Goal: Transaction & Acquisition: Download file/media

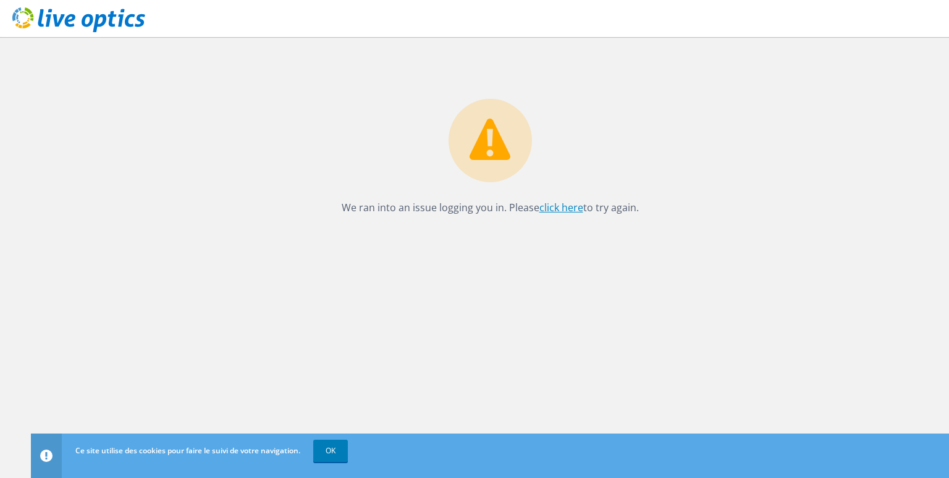
click at [563, 205] on link "click here" at bounding box center [561, 208] width 44 height 14
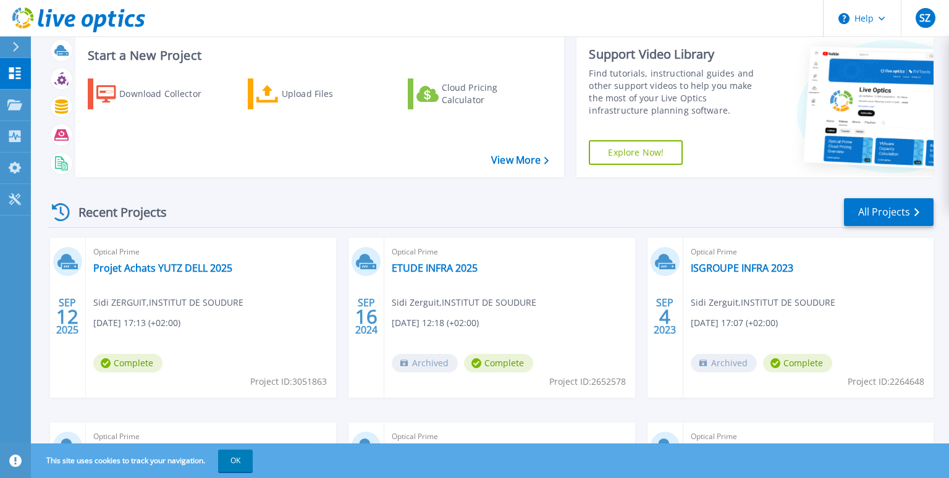
scroll to position [67, 0]
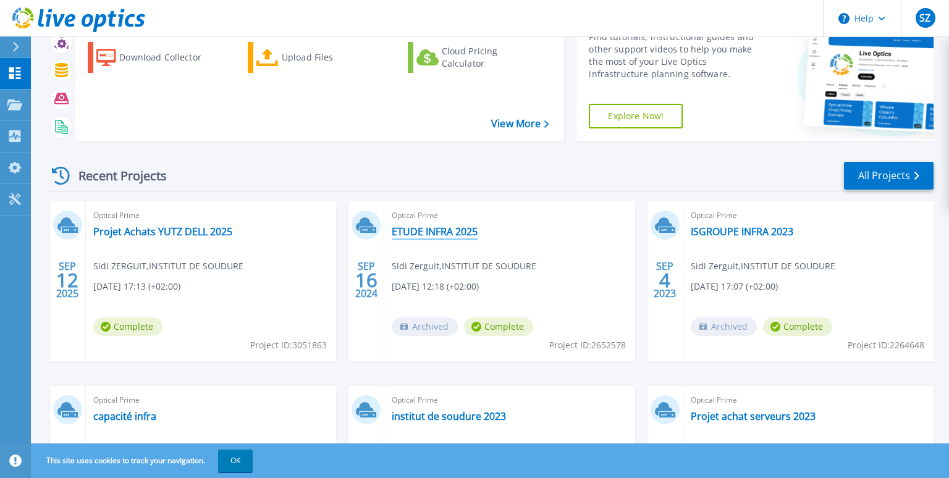
click at [431, 235] on link "ETUDE INFRA 2025" at bounding box center [435, 232] width 86 height 12
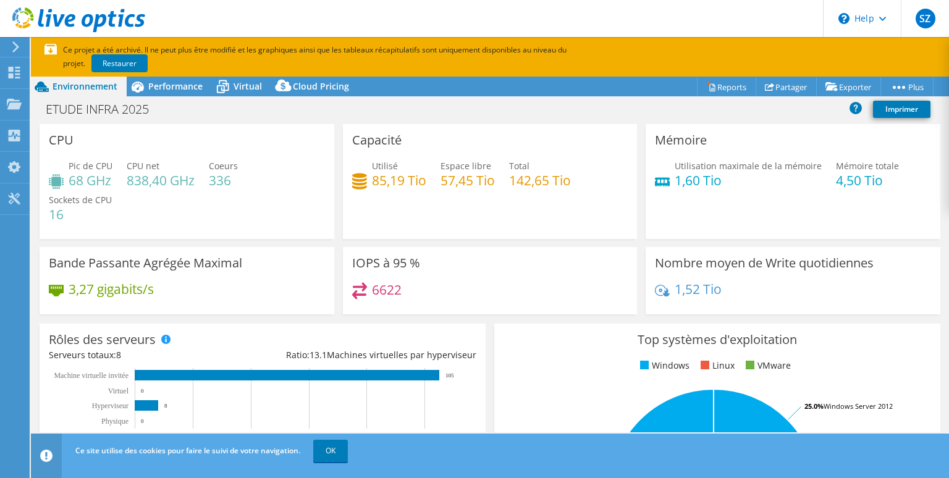
select select "EUFrankfurt"
select select "USD"
click at [168, 91] on span "Performance" at bounding box center [175, 86] width 54 height 12
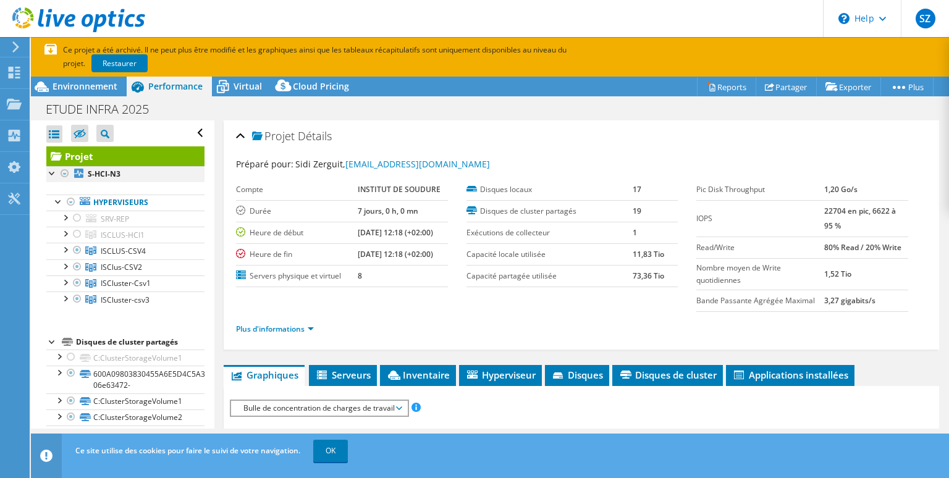
click at [51, 177] on div at bounding box center [52, 172] width 12 height 12
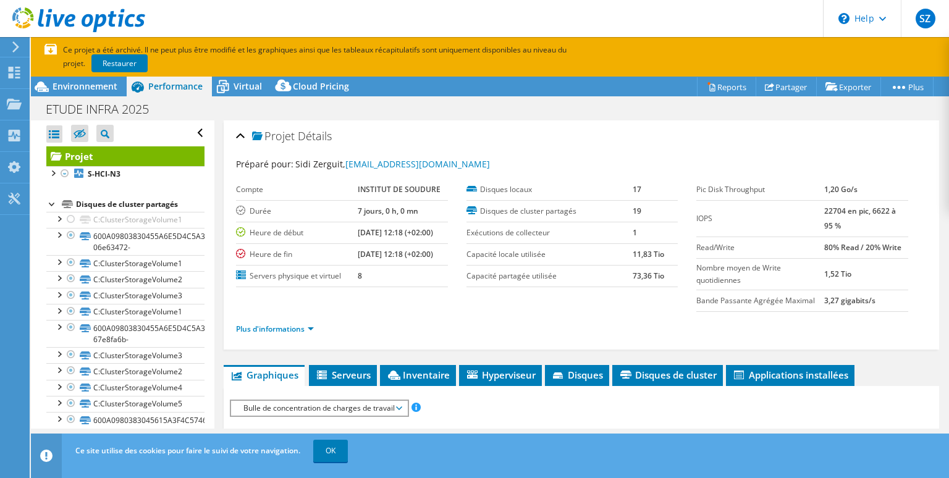
click at [49, 200] on div at bounding box center [52, 203] width 12 height 12
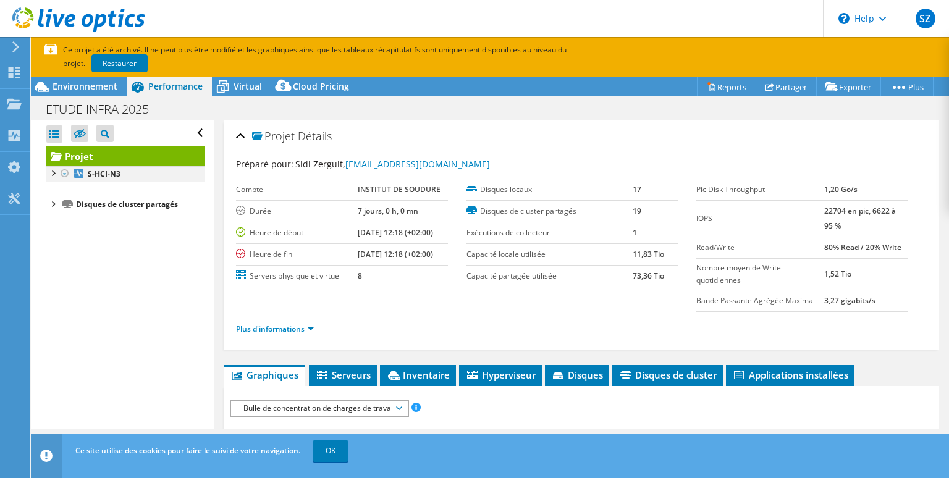
click at [54, 175] on div at bounding box center [52, 172] width 12 height 12
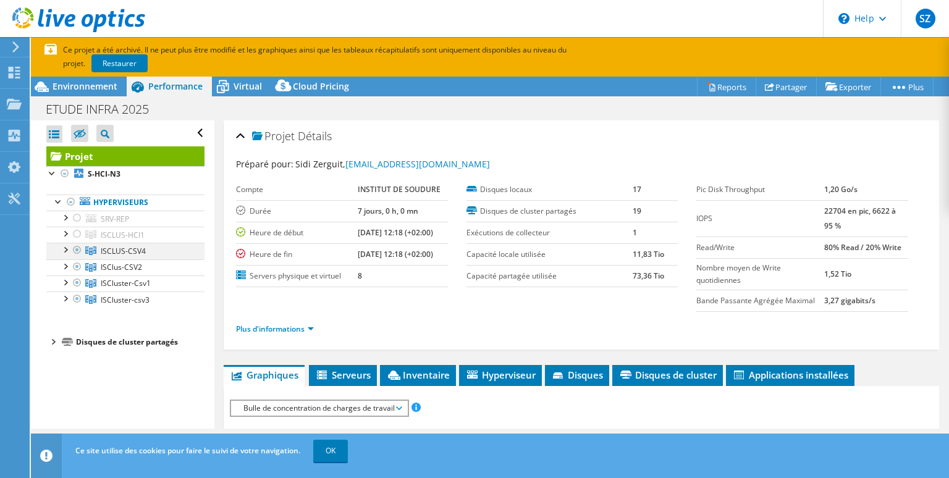
click at [63, 250] on div at bounding box center [65, 249] width 12 height 12
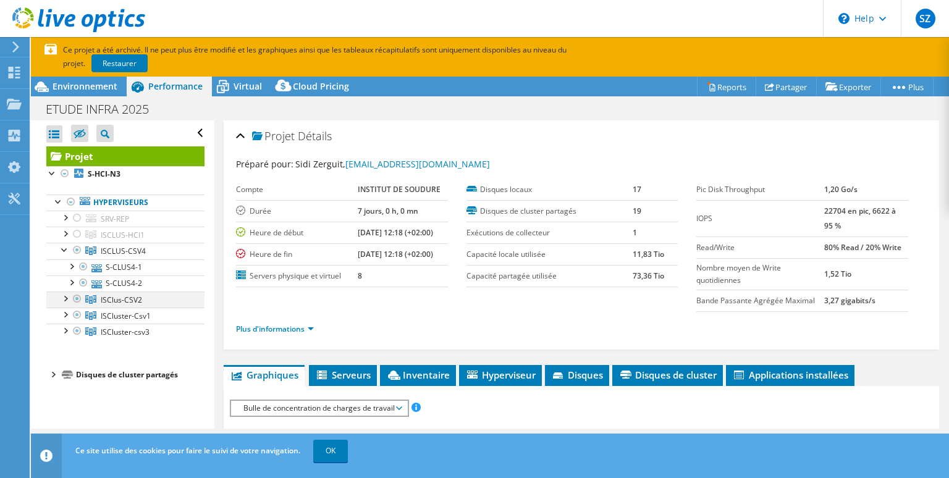
click at [65, 299] on div at bounding box center [65, 298] width 12 height 12
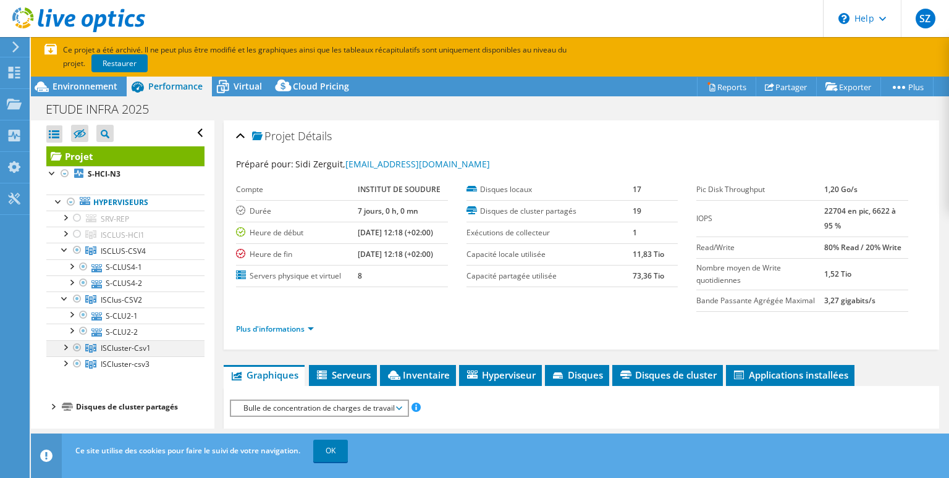
click at [67, 344] on div at bounding box center [65, 346] width 12 height 12
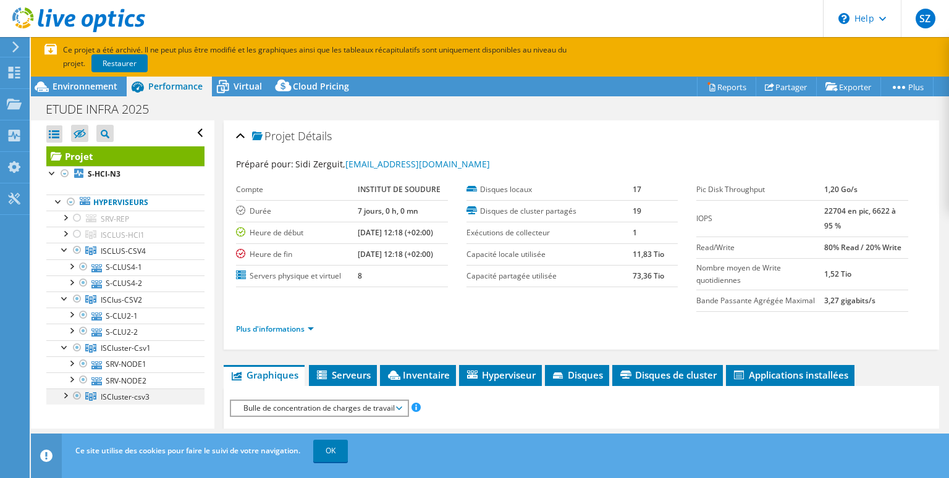
click at [65, 391] on div at bounding box center [65, 395] width 12 height 12
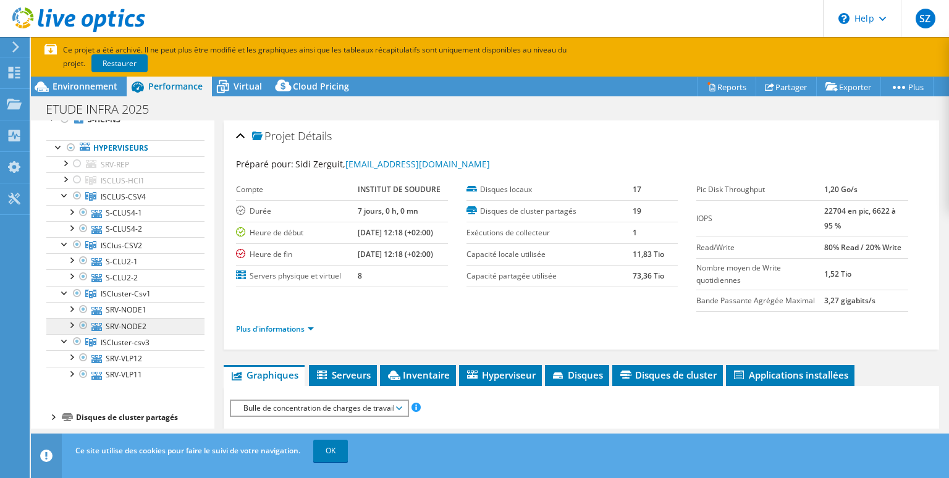
scroll to position [64, 0]
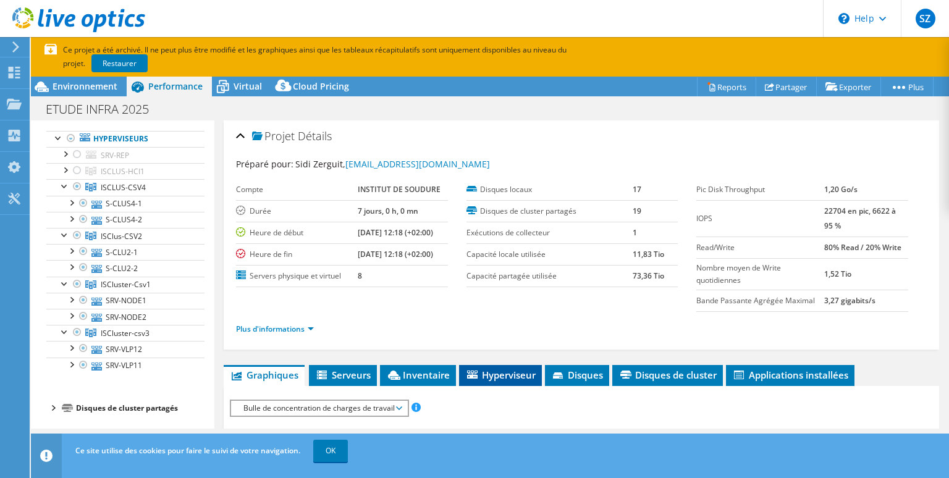
click at [496, 374] on span "Hyperviseur" at bounding box center [500, 375] width 70 height 12
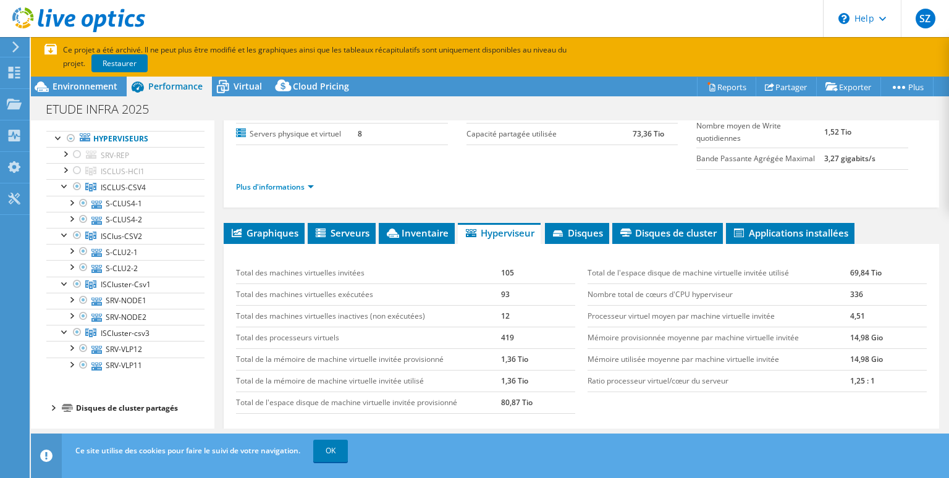
scroll to position [83, 0]
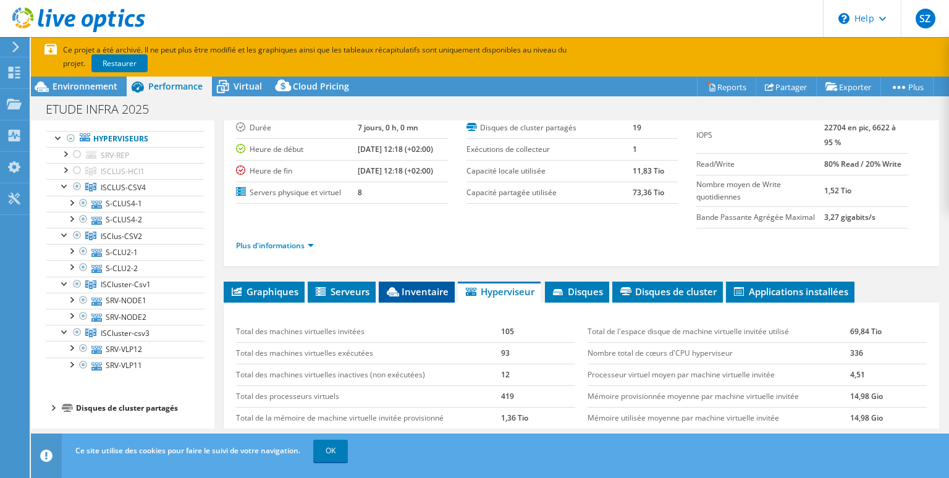
click at [425, 288] on span "Inventaire" at bounding box center [417, 292] width 64 height 12
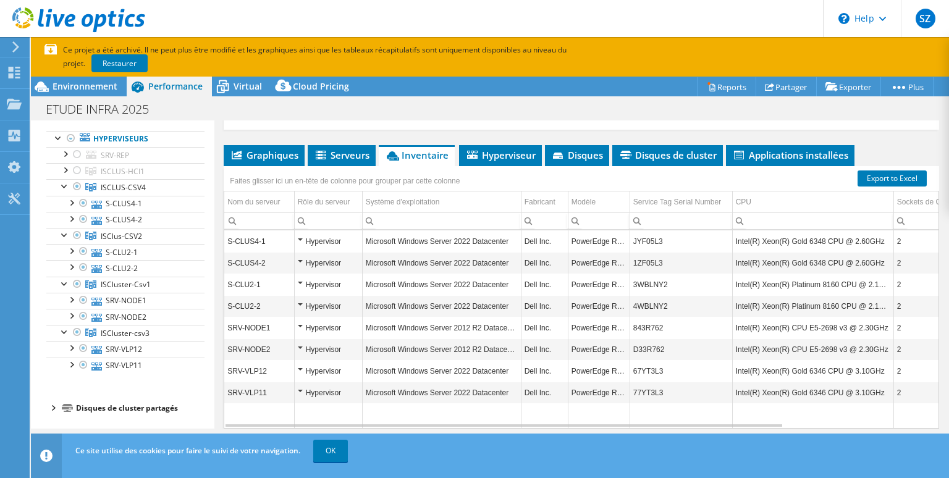
scroll to position [266, 0]
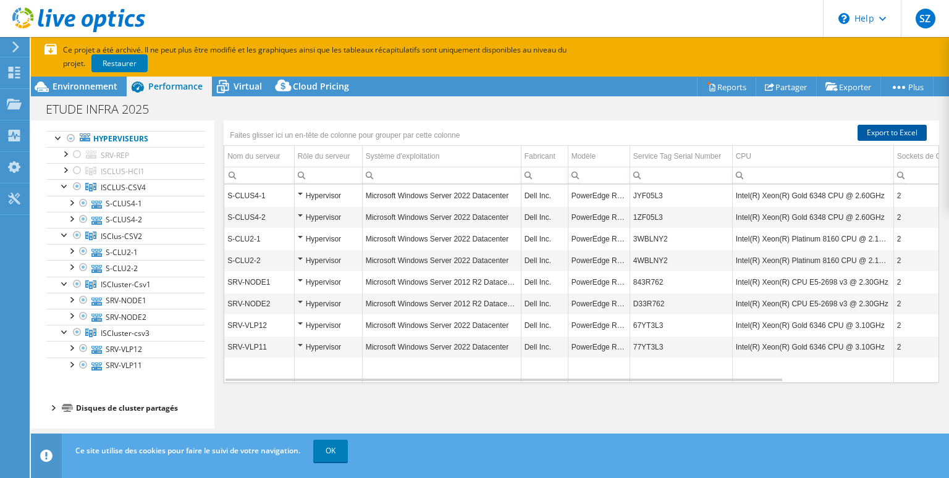
click at [895, 131] on link "Export to Excel" at bounding box center [892, 133] width 69 height 16
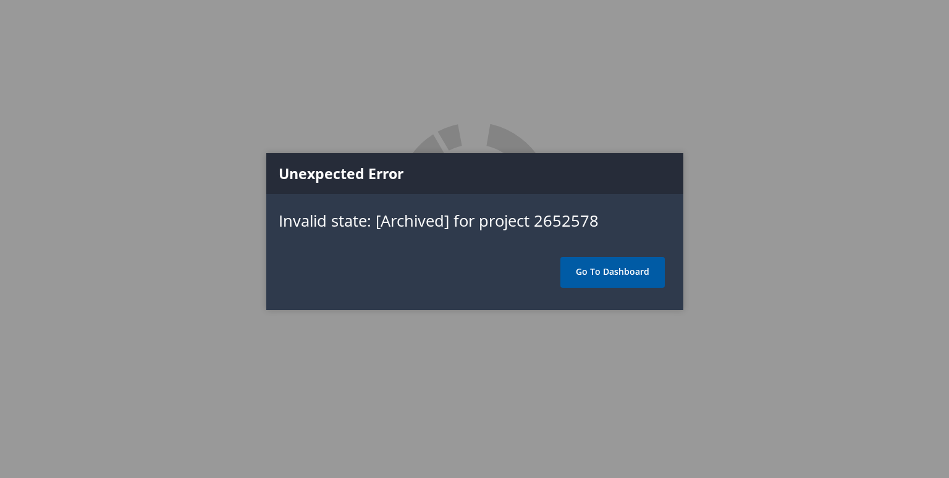
click at [627, 274] on link "Go To Dashboard" at bounding box center [612, 272] width 104 height 31
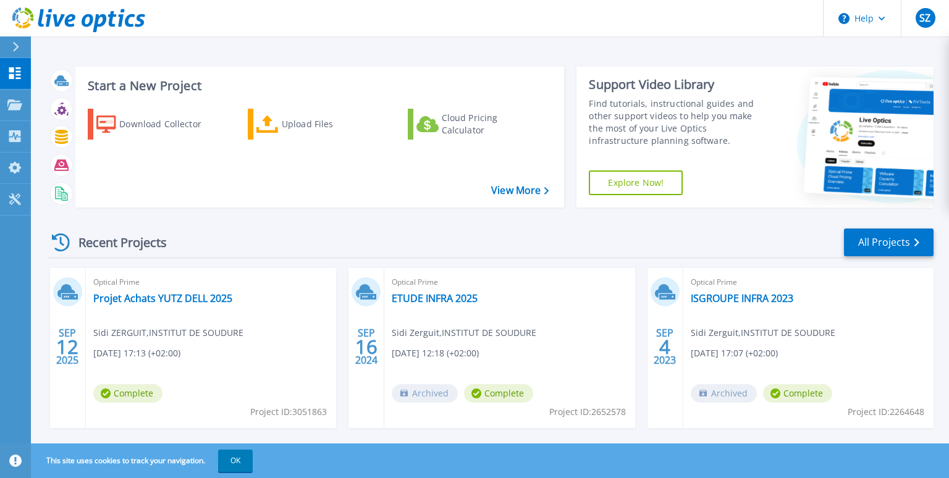
click at [443, 349] on span "[DATE] 12:18 (+02:00)" at bounding box center [435, 354] width 87 height 14
click at [426, 299] on link "ETUDE INFRA 2025" at bounding box center [435, 298] width 86 height 12
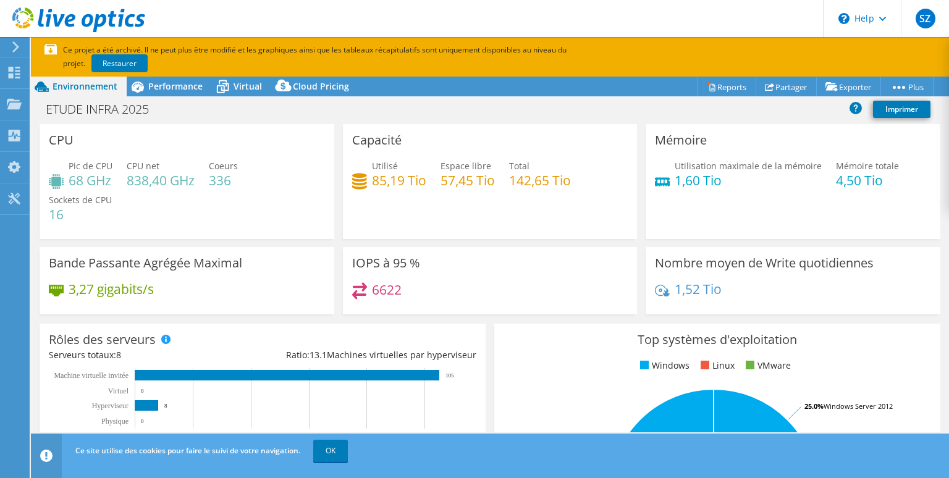
select select "EUFrankfurt"
select select "USD"
click at [169, 93] on div "Performance" at bounding box center [169, 87] width 85 height 20
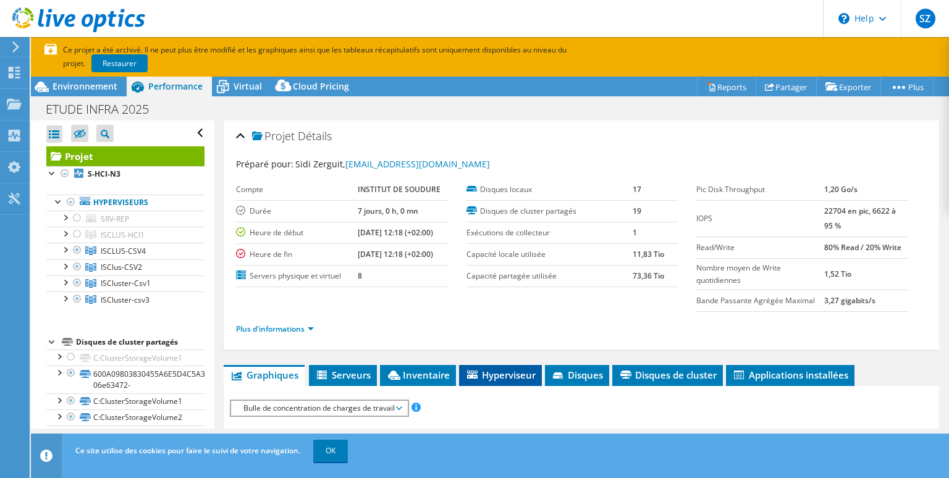
click at [489, 376] on span "Hyperviseur" at bounding box center [500, 375] width 70 height 12
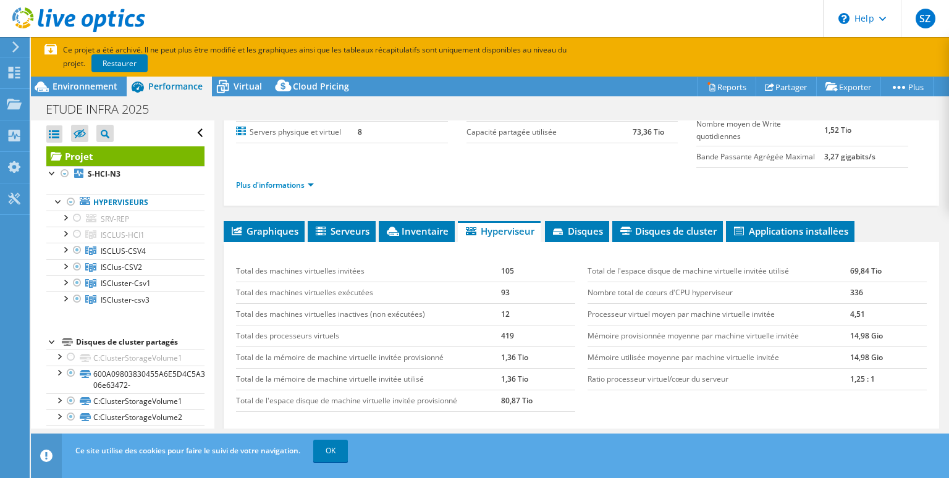
scroll to position [145, 0]
click at [351, 229] on span "Serveurs" at bounding box center [342, 230] width 56 height 12
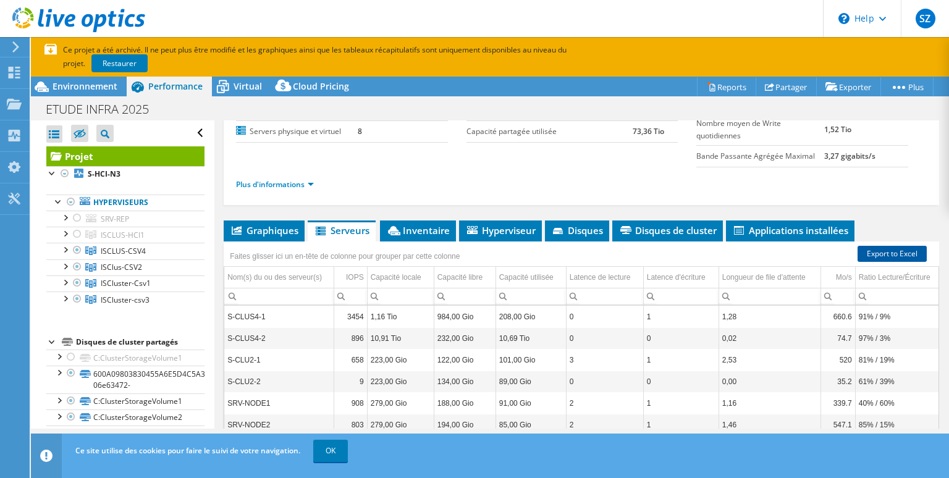
click at [896, 252] on link "Export to Excel" at bounding box center [892, 254] width 69 height 16
drag, startPoint x: 281, startPoint y: 310, endPoint x: 466, endPoint y: 279, distance: 187.9
click at [483, 306] on div "S-CLUS4-1 3454 1,16 Tio 984,00 Gio 208,00 Gio 0 1 1,28 660.6 91% / 9% Microsoft…" at bounding box center [581, 405] width 714 height 198
click at [286, 314] on td "S-CLUS4-1" at bounding box center [278, 317] width 109 height 22
click at [279, 328] on td "S-CLUS4-2" at bounding box center [278, 339] width 109 height 22
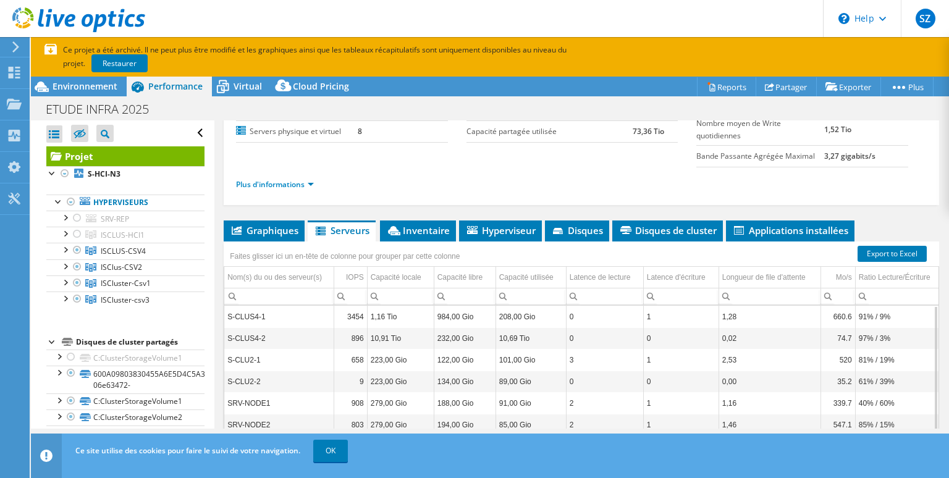
click at [279, 328] on td "S-CLUS4-2" at bounding box center [278, 339] width 109 height 22
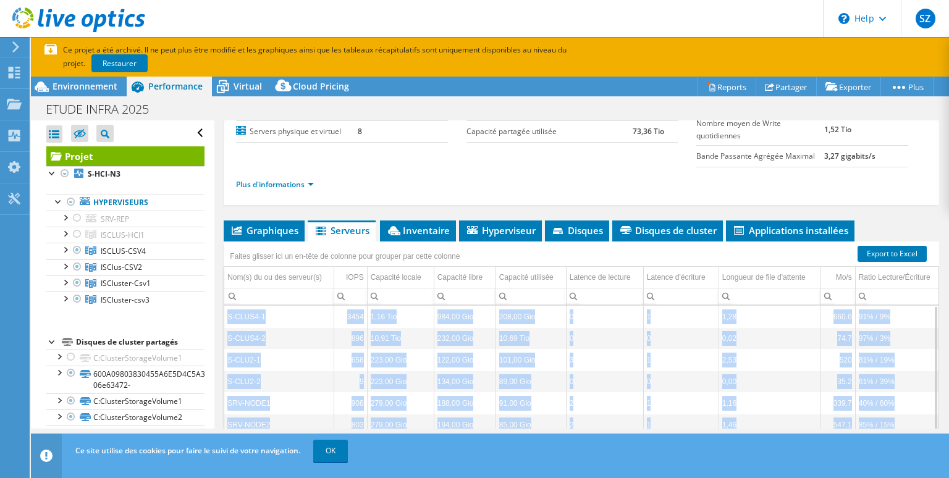
scroll to position [266, 0]
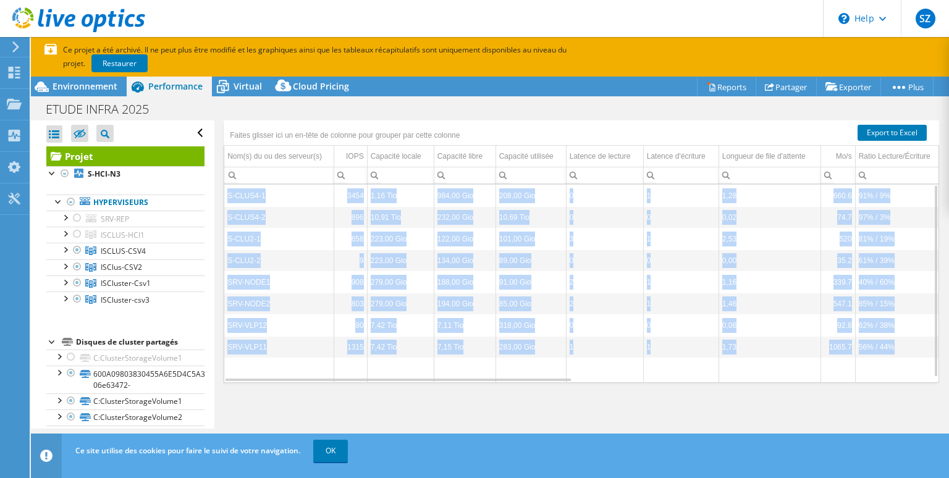
drag, startPoint x: 227, startPoint y: 314, endPoint x: 907, endPoint y: 345, distance: 680.5
click at [907, 345] on tbody "S-CLUS4-1 3454 1,16 Tio 984,00 Gio 208,00 Gio 0 1 1,28 660.6 91% / 9% Microsoft…" at bounding box center [957, 284] width 1466 height 198
copy tbody "S-CLUS4-1 3454 1,16 Tio 984,00 Gio 208,00 Gio 0 1 1,28 660.6 91% / 9% Microsoft…"
drag, startPoint x: 229, startPoint y: 130, endPoint x: 924, endPoint y: 358, distance: 732.2
click at [924, 146] on div "Faites glisser ici un en-tête de colonne pour grouper par cette colonne" at bounding box center [582, 133] width 716 height 25
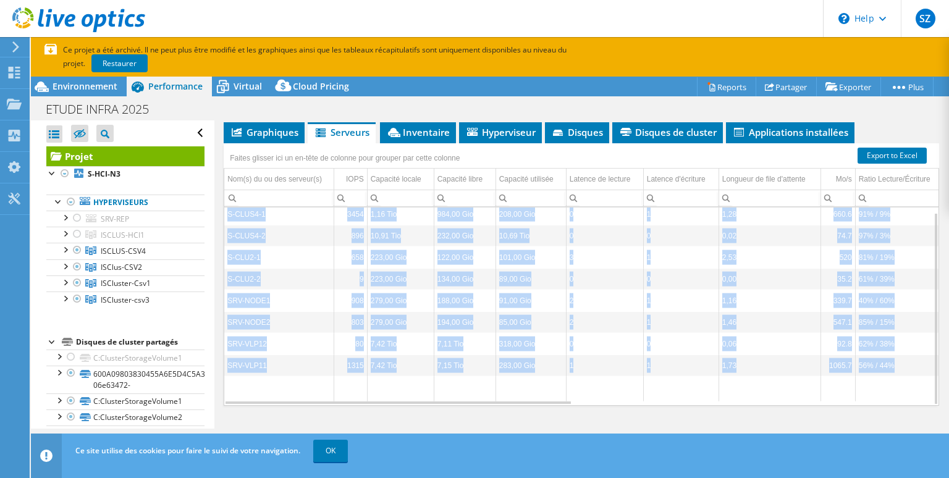
scroll to position [243, 0]
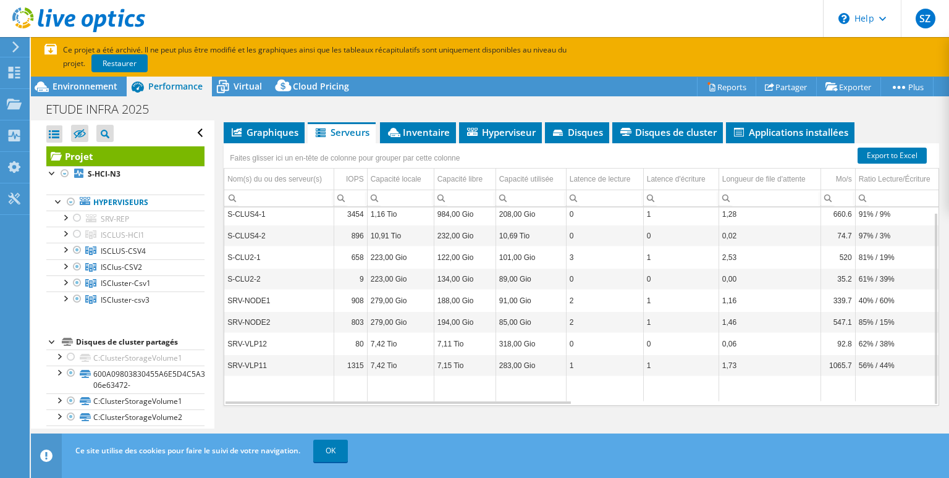
click at [738, 423] on div "Graphiques Serveurs Inventaire Hyperviseur Disques Disques de cluster 0%" at bounding box center [582, 276] width 716 height 309
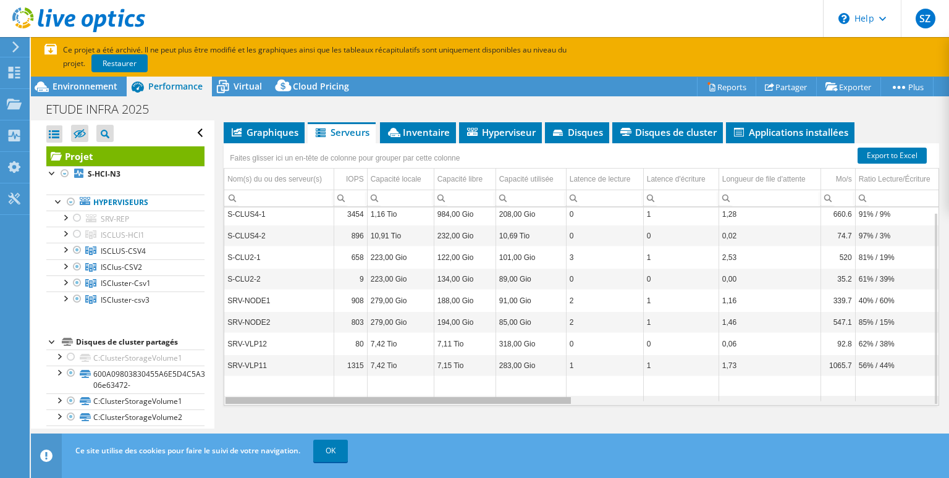
drag, startPoint x: 529, startPoint y: 400, endPoint x: 510, endPoint y: 400, distance: 19.2
click at [510, 400] on body "SZ Utilisateur final Sidi ZERGUIT [EMAIL_ADDRESS][DOMAIN_NAME] INSTITUT DE SOUD…" at bounding box center [474, 239] width 949 height 478
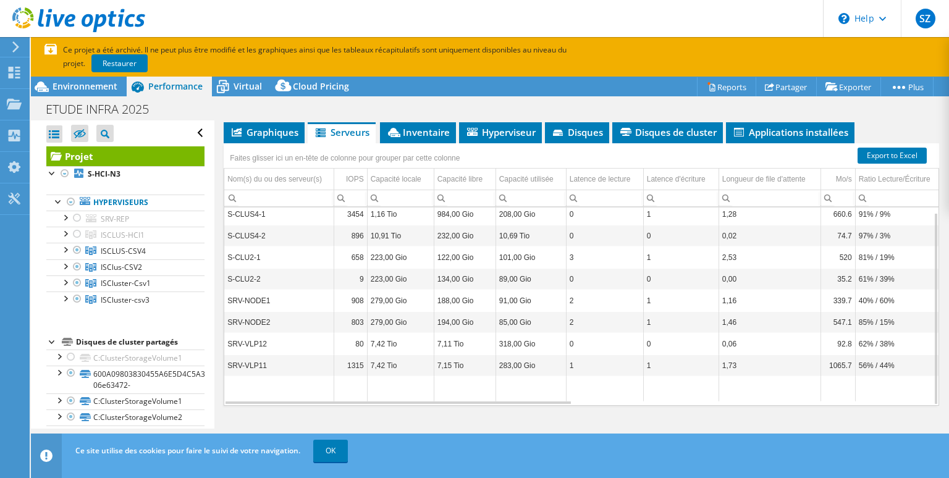
click at [15, 48] on icon at bounding box center [15, 46] width 9 height 11
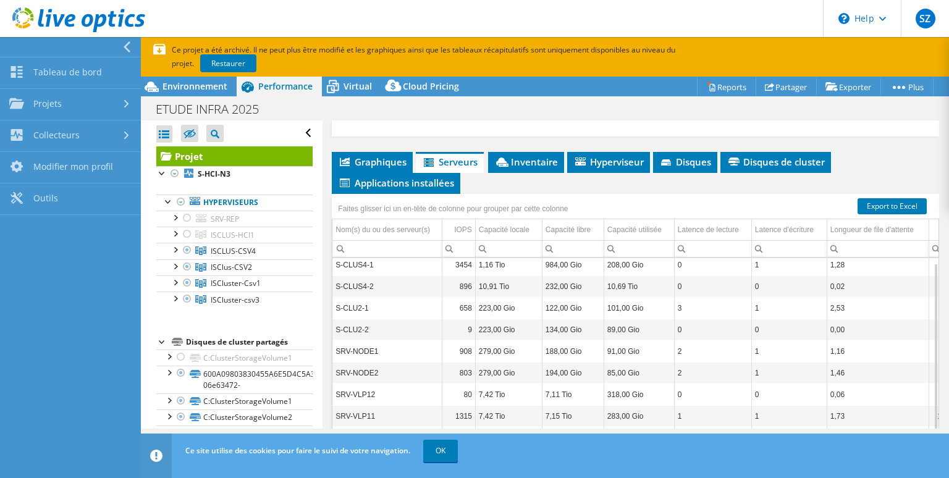
scroll to position [273, 0]
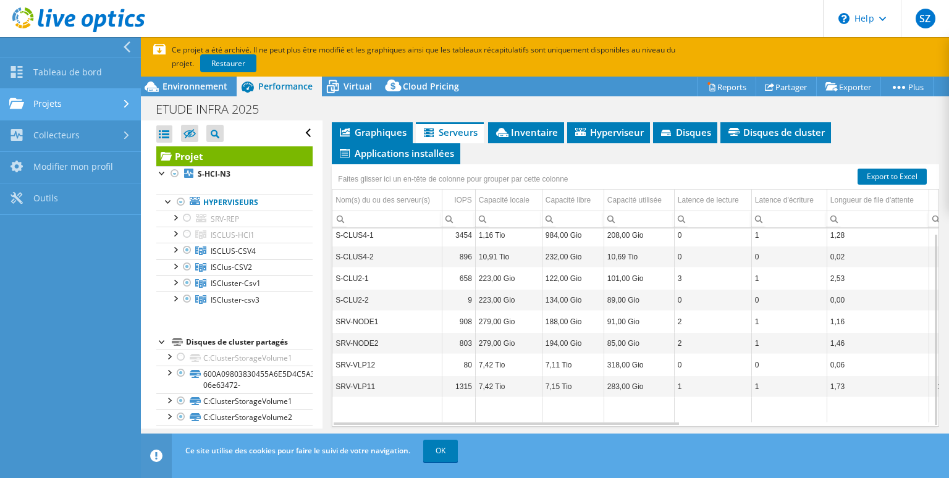
click at [56, 101] on link "Projets" at bounding box center [70, 105] width 141 height 32
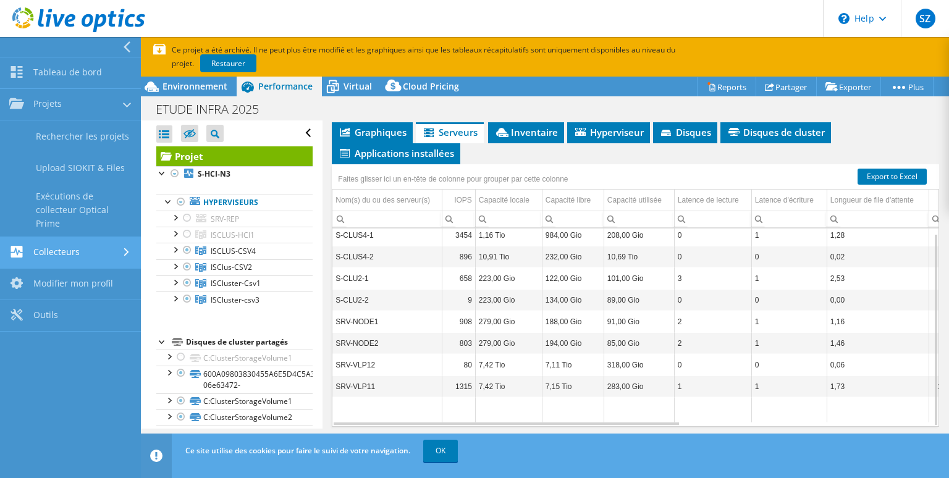
click at [82, 247] on link "Collecteurs" at bounding box center [70, 253] width 141 height 32
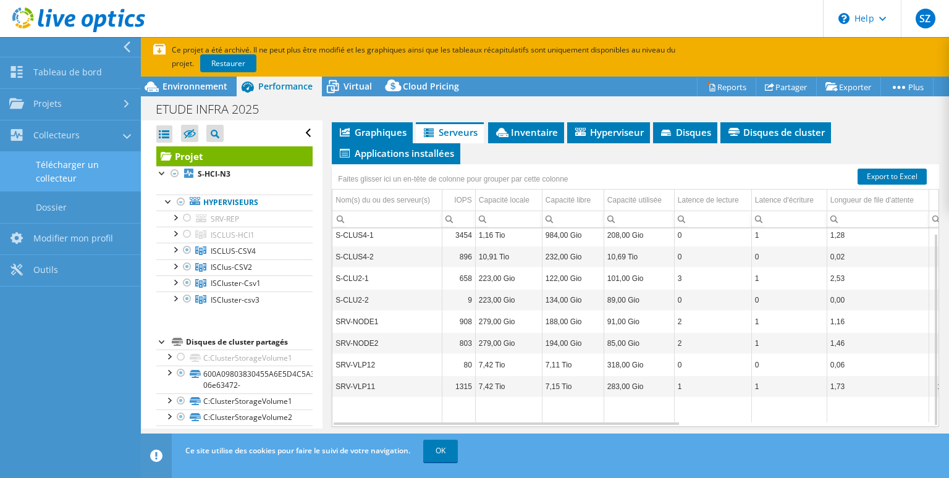
click at [70, 174] on link "Télécharger un collecteur" at bounding box center [70, 172] width 141 height 40
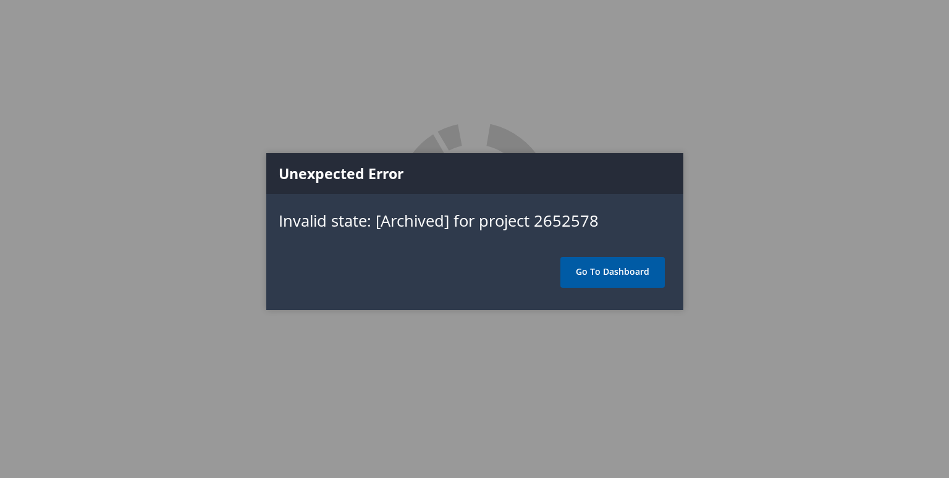
click at [599, 278] on link "Go To Dashboard" at bounding box center [612, 272] width 104 height 31
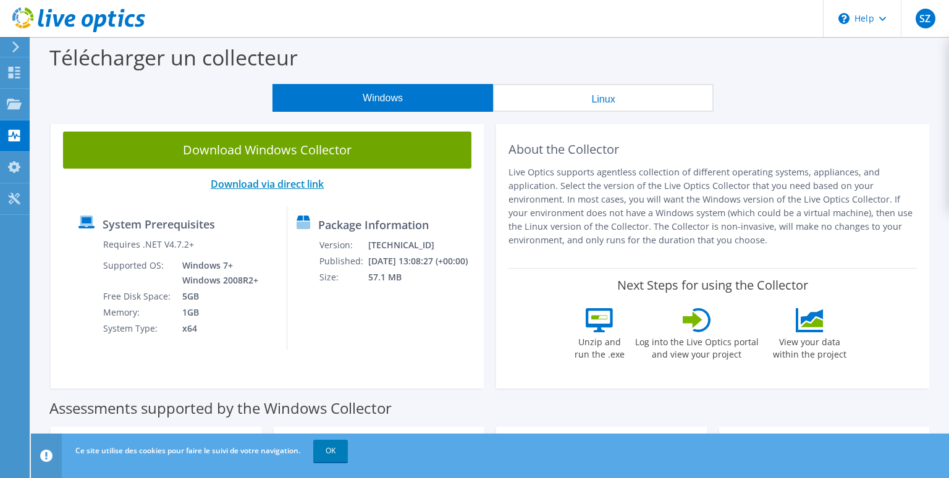
click at [284, 185] on link "Download via direct link" at bounding box center [267, 184] width 113 height 14
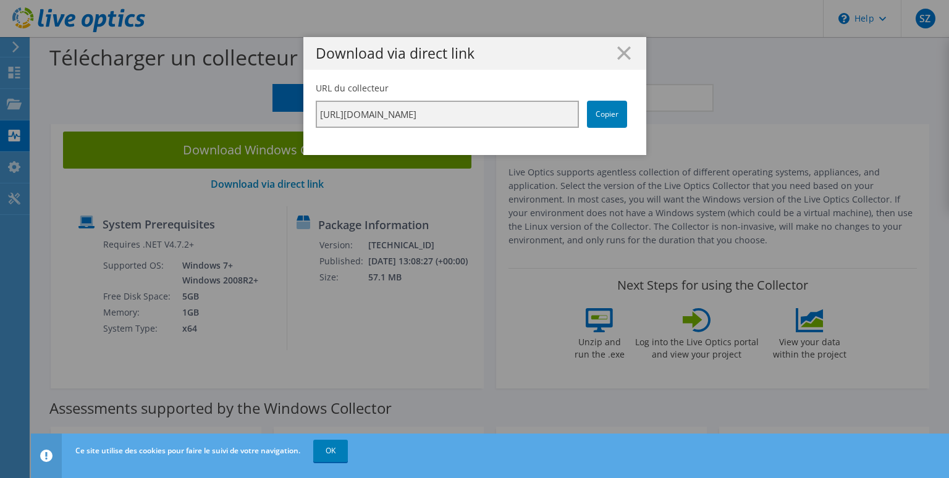
click at [449, 119] on input "[URL][DOMAIN_NAME]" at bounding box center [447, 114] width 263 height 27
click at [624, 52] on icon at bounding box center [624, 53] width 14 height 14
